Goal: Information Seeking & Learning: Learn about a topic

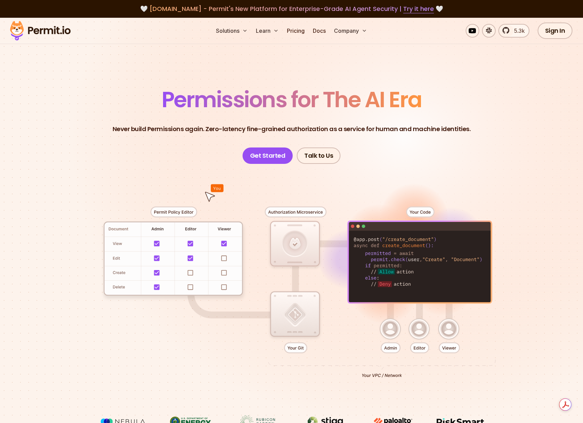
click at [291, 28] on link "Pricing" at bounding box center [295, 31] width 23 height 14
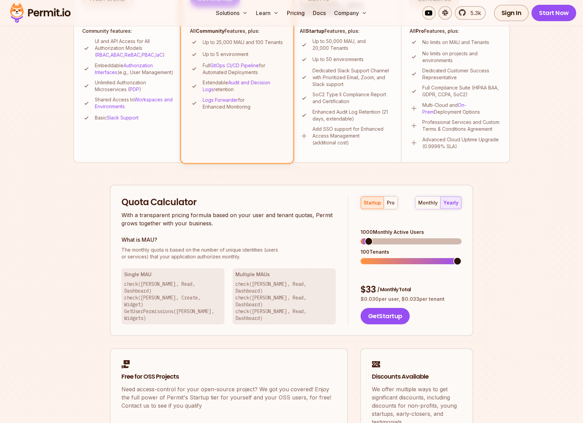
scroll to position [280, 0]
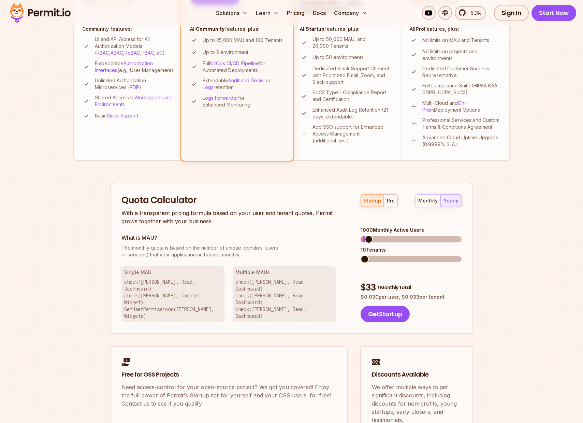
click at [361, 255] on span at bounding box center [365, 259] width 8 height 8
click at [436, 201] on div "monthly" at bounding box center [427, 200] width 19 height 7
drag, startPoint x: 391, startPoint y: 265, endPoint x: 395, endPoint y: 265, distance: 3.8
click at [395, 284] on span "/ Monthly Total" at bounding box center [393, 287] width 33 height 7
click at [393, 284] on span "/ Monthly Total" at bounding box center [393, 287] width 33 height 7
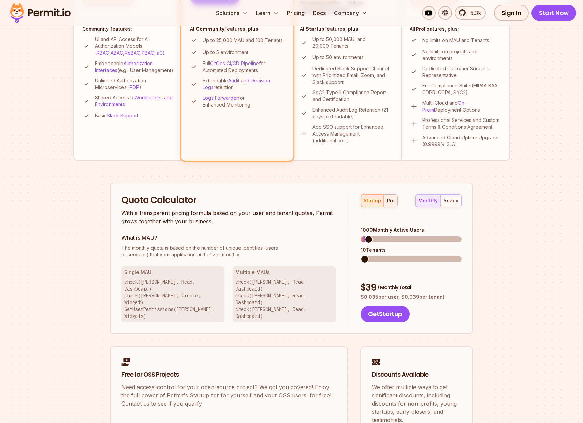
click at [389, 200] on div "pro" at bounding box center [391, 200] width 8 height 7
click at [361, 235] on span at bounding box center [365, 239] width 8 height 8
click at [330, 249] on div "Quota Calculator With a transparent pricing formula based on your user and tena…" at bounding box center [291, 259] width 363 height 152
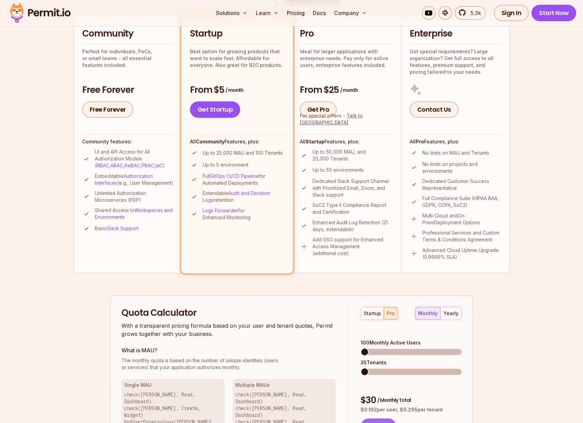
scroll to position [0, 0]
